Goal: Task Accomplishment & Management: Manage account settings

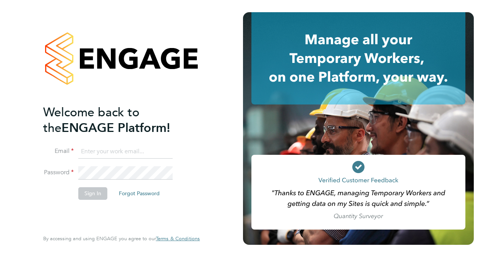
type input "[EMAIL_ADDRESS][DOMAIN_NAME]"
click at [217, 124] on div "Welcome back to the ENGAGE Platform! Email [EMAIL_ADDRESS][DOMAIN_NAME] Passwor…" at bounding box center [121, 128] width 243 height 257
click at [97, 194] on button "Sign In" at bounding box center [92, 193] width 29 height 12
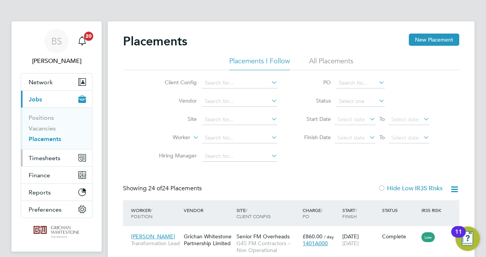
click at [56, 160] on span "Timesheets" at bounding box center [45, 158] width 32 height 7
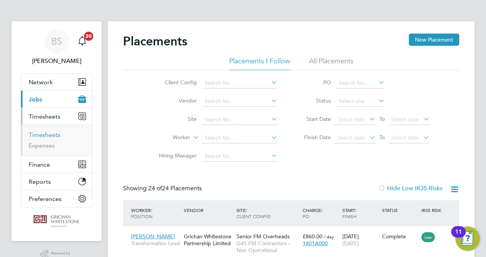
click at [51, 135] on link "Timesheets" at bounding box center [45, 134] width 32 height 7
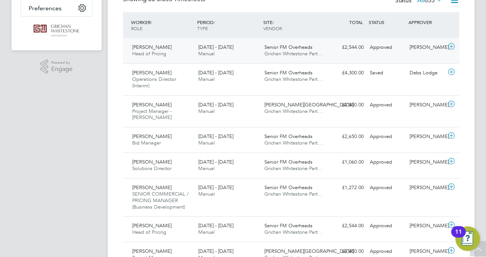
click at [174, 53] on div "[PERSON_NAME] Head of Pricing [DATE] - [DATE]" at bounding box center [162, 50] width 66 height 19
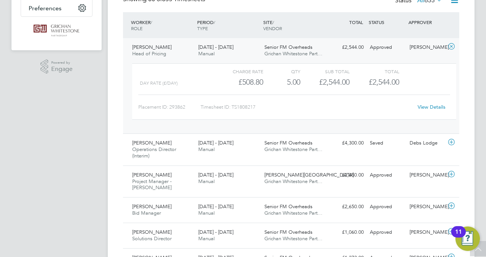
click at [147, 48] on span "[PERSON_NAME]" at bounding box center [151, 47] width 39 height 6
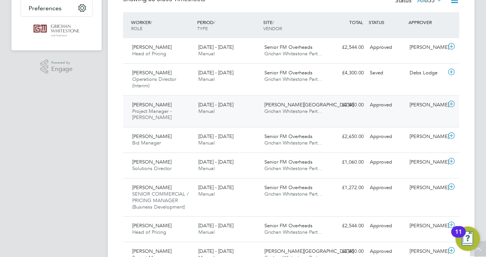
click at [152, 106] on span "[PERSON_NAME]" at bounding box center [151, 105] width 39 height 6
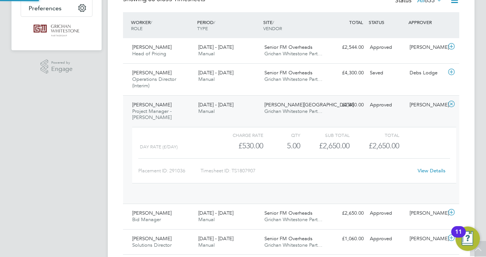
scroll to position [13, 74]
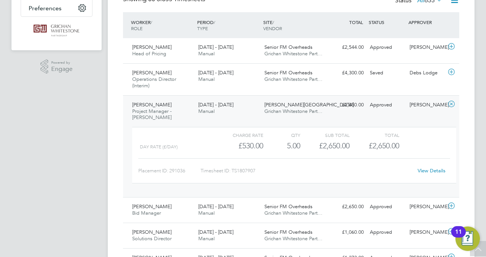
click at [149, 104] on span "[PERSON_NAME]" at bounding box center [151, 105] width 39 height 6
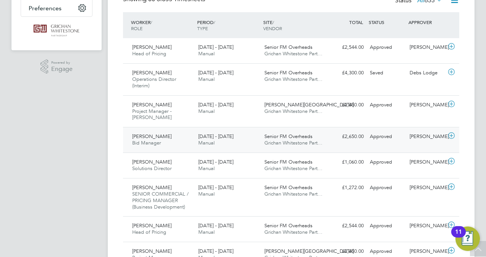
click at [149, 137] on span "[PERSON_NAME]" at bounding box center [151, 136] width 39 height 6
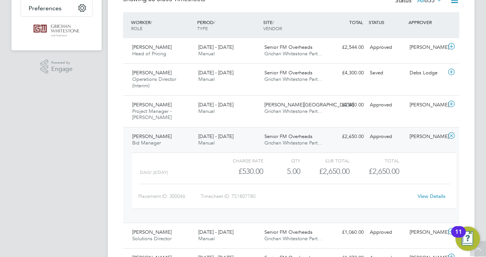
click at [152, 134] on span "[PERSON_NAME]" at bounding box center [151, 136] width 39 height 6
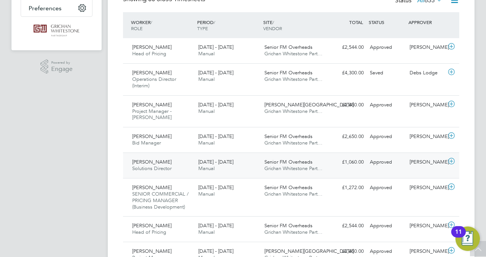
click at [154, 163] on span "[PERSON_NAME]" at bounding box center [151, 162] width 39 height 6
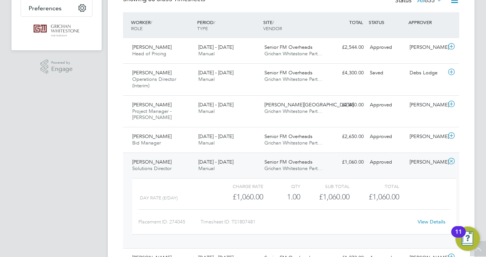
click at [145, 161] on span "[PERSON_NAME]" at bounding box center [151, 162] width 39 height 6
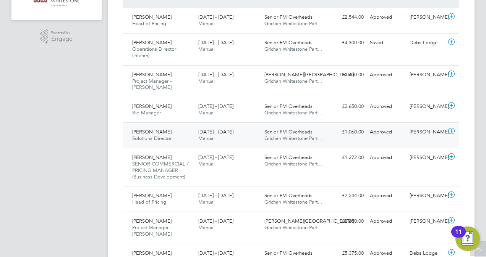
scroll to position [229, 0]
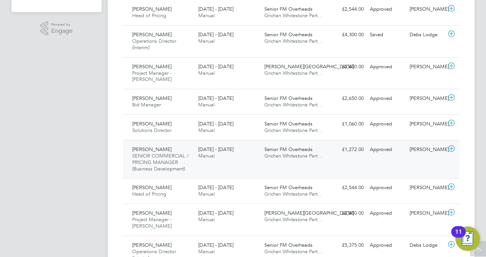
click at [151, 152] on div "[PERSON_NAME] SENIOR COMMERCIAL / PRICING MANAGER (Business Development) [DATE]…" at bounding box center [162, 160] width 66 height 32
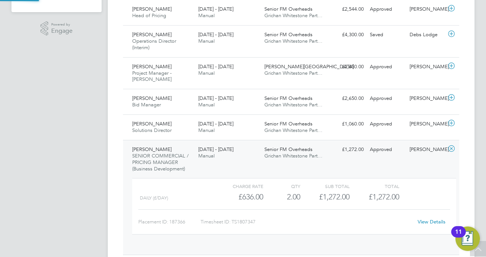
scroll to position [13, 74]
click at [161, 147] on span "[PERSON_NAME]" at bounding box center [151, 149] width 39 height 6
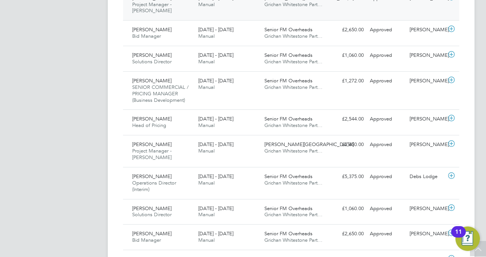
scroll to position [305, 0]
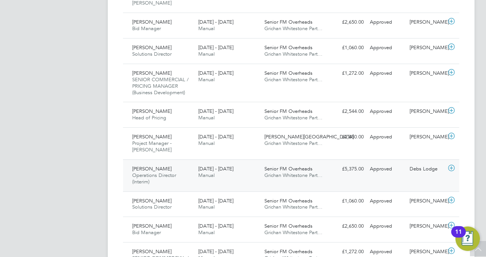
click at [153, 173] on span "Operations Director (Interim)" at bounding box center [154, 178] width 44 height 13
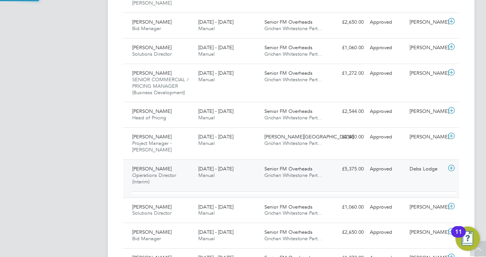
scroll to position [13, 74]
